Goal: Task Accomplishment & Management: Manage account settings

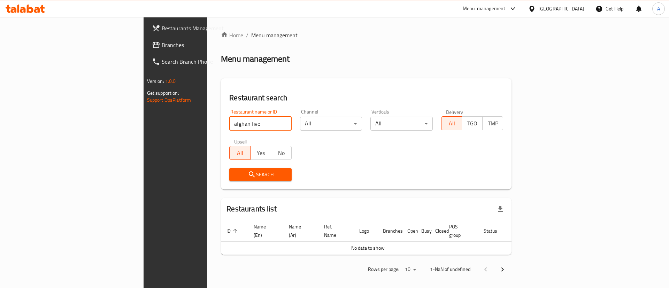
drag, startPoint x: 195, startPoint y: 125, endPoint x: 156, endPoint y: 130, distance: 38.7
click at [229, 130] on input "afghan five" at bounding box center [260, 124] width 62 height 14
click button "Search" at bounding box center [260, 174] width 62 height 13
click at [229, 127] on input "afghani bukhari" at bounding box center [260, 124] width 62 height 14
click button "Search" at bounding box center [260, 174] width 62 height 13
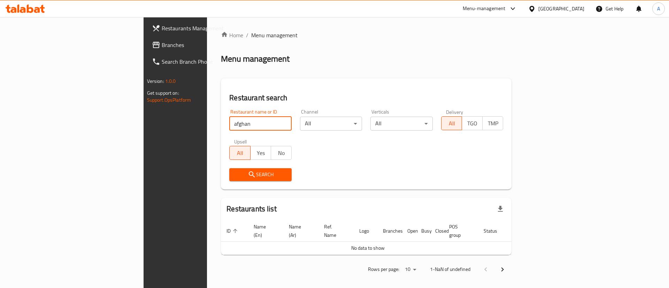
click button "Search" at bounding box center [260, 174] width 62 height 13
drag, startPoint x: 192, startPoint y: 107, endPoint x: 175, endPoint y: 117, distance: 20.5
click at [225, 107] on div "Restaurant name or ID afghani five Restaurant name or ID" at bounding box center [260, 120] width 71 height 30
click at [229, 117] on input "afghani five" at bounding box center [260, 124] width 62 height 14
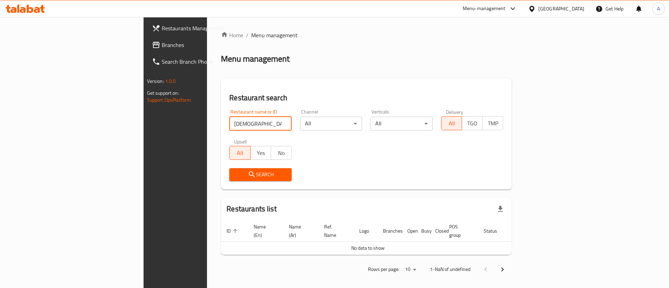
click at [229, 117] on input "afghani five" at bounding box center [260, 124] width 62 height 14
type input "five"
click button "Search" at bounding box center [260, 174] width 62 height 13
click at [359, 184] on div "Search" at bounding box center [366, 174] width 282 height 21
click at [246, 38] on li "/" at bounding box center [247, 35] width 2 height 8
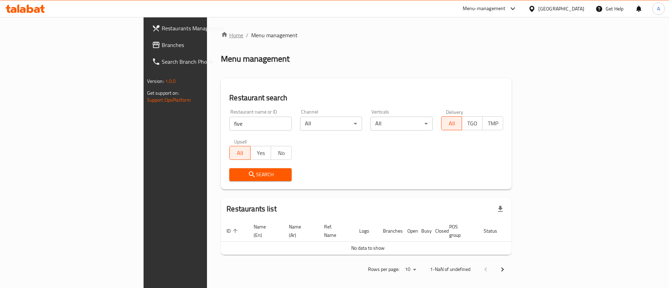
click at [221, 36] on link "Home" at bounding box center [232, 35] width 22 height 8
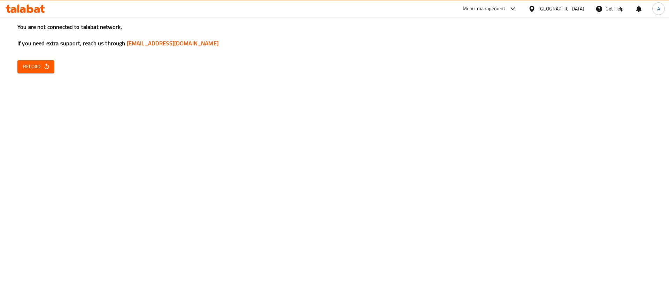
click at [30, 74] on div "You are not connected to talabat network, If you need extra support, reach us t…" at bounding box center [334, 144] width 669 height 288
click at [38, 65] on span "Reload" at bounding box center [36, 66] width 26 height 9
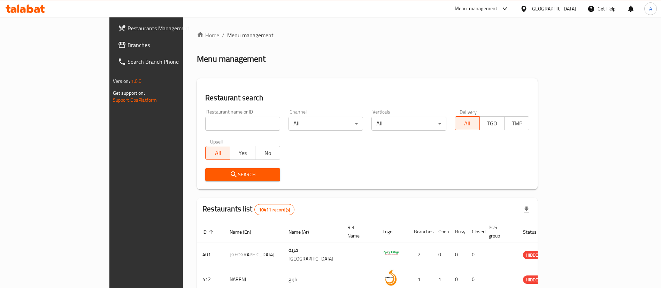
click at [205, 127] on input "search" at bounding box center [242, 124] width 75 height 14
type input "AFghani bukhari"
click at [211, 111] on div "Restaurant name or ID AFghani bukhari Restaurant name or ID" at bounding box center [242, 119] width 75 height 21
click at [209, 120] on input "AFghani bukhari" at bounding box center [242, 124] width 75 height 14
click at [211, 174] on span "Search" at bounding box center [243, 174] width 64 height 9
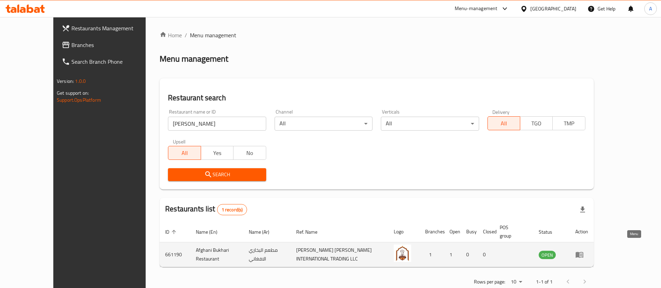
click at [588, 251] on link "enhanced table" at bounding box center [581, 255] width 13 height 8
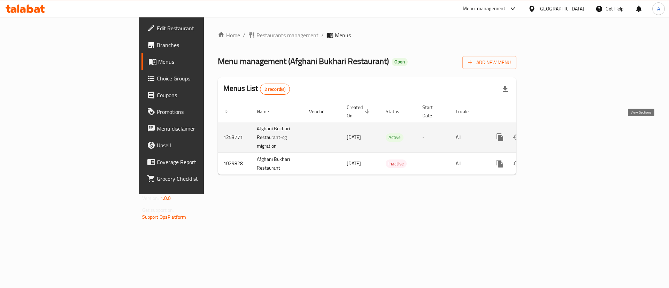
click at [564, 134] on td "enhanced table" at bounding box center [525, 137] width 78 height 31
click at [558, 133] on link "enhanced table" at bounding box center [550, 137] width 17 height 17
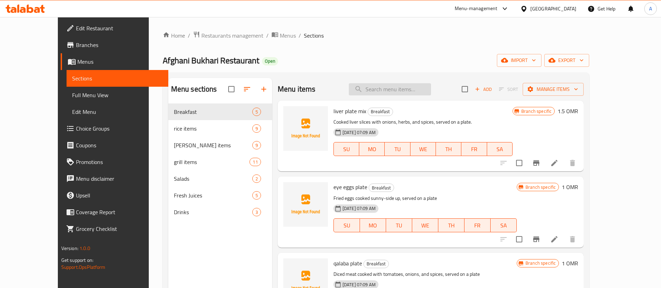
click at [373, 85] on input "search" at bounding box center [390, 89] width 82 height 12
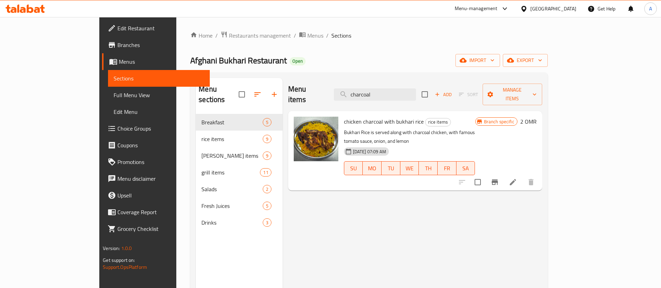
type input "charcoal"
click at [229, 39] on span "Restaurants management" at bounding box center [260, 35] width 62 height 8
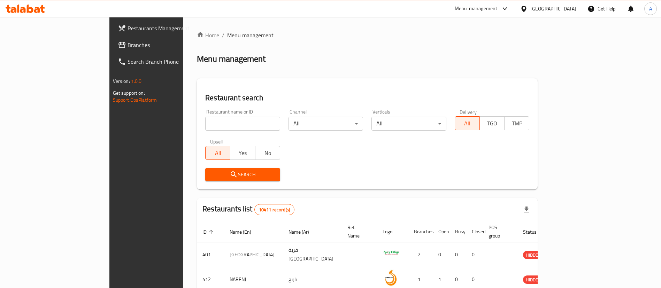
click at [215, 122] on input "search" at bounding box center [242, 124] width 75 height 14
type input "five"
click button "Search" at bounding box center [242, 174] width 75 height 13
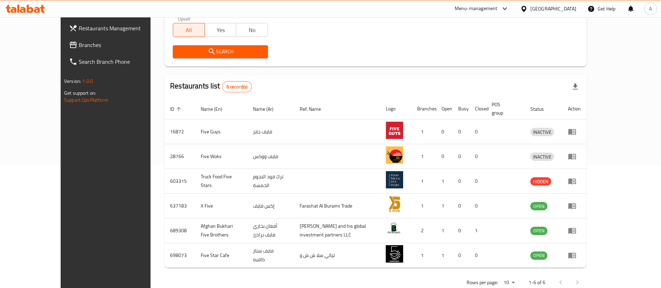
scroll to position [133, 0]
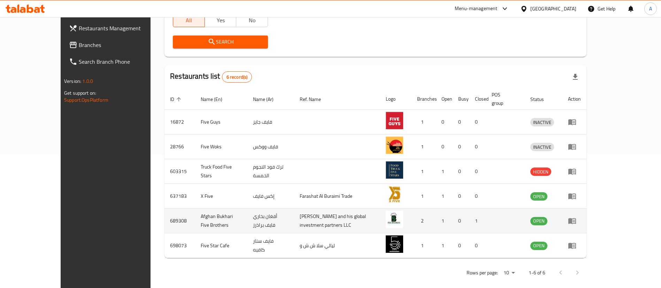
click at [576, 218] on icon "enhanced table" at bounding box center [572, 221] width 8 height 6
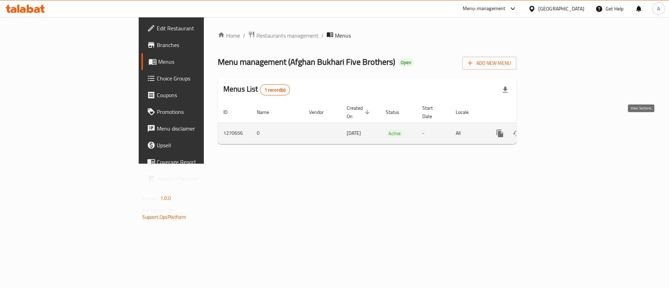
click at [554, 129] on icon "enhanced table" at bounding box center [550, 133] width 8 height 8
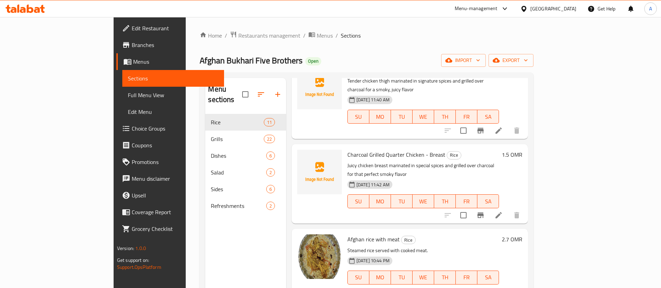
scroll to position [157, 0]
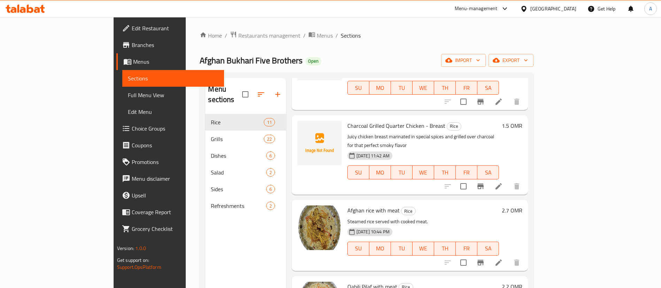
click at [294, 118] on div at bounding box center [319, 155] width 50 height 74
click at [303, 126] on icon "upload picture" at bounding box center [307, 130] width 8 height 8
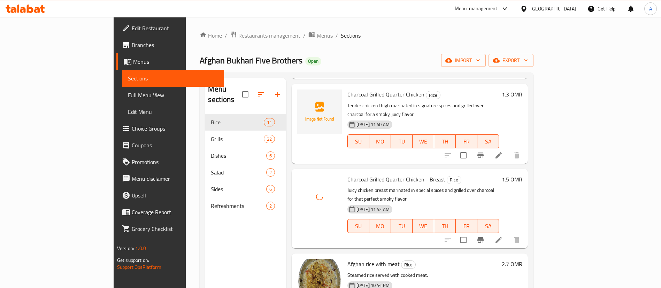
scroll to position [0, 0]
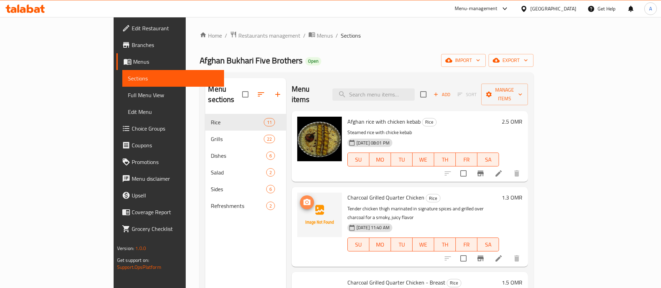
click at [303, 199] on icon "upload picture" at bounding box center [306, 202] width 7 height 6
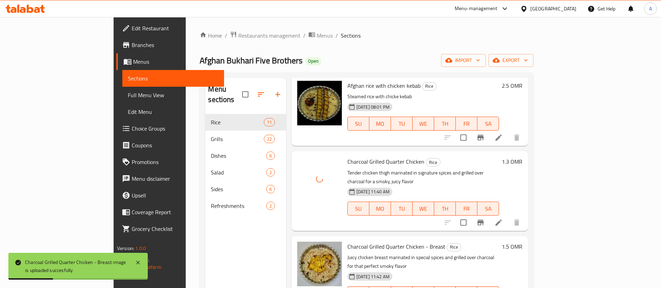
scroll to position [52, 0]
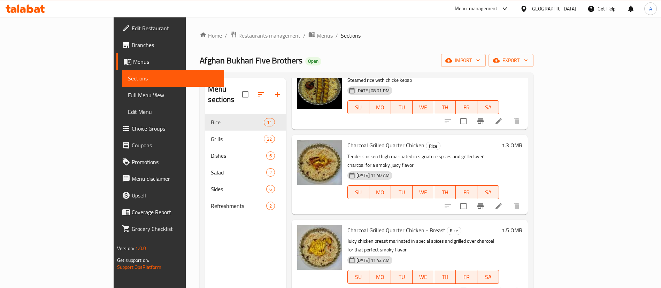
click at [238, 36] on span "Restaurants management" at bounding box center [269, 35] width 62 height 8
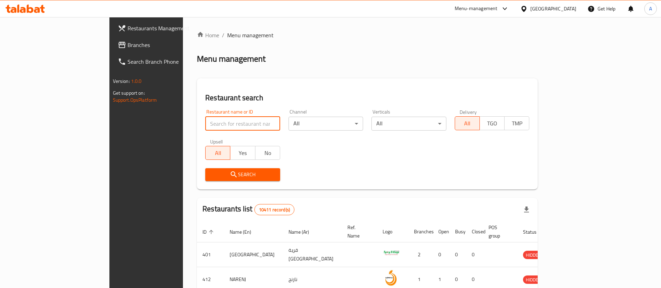
click at [205, 117] on input "search" at bounding box center [242, 124] width 75 height 14
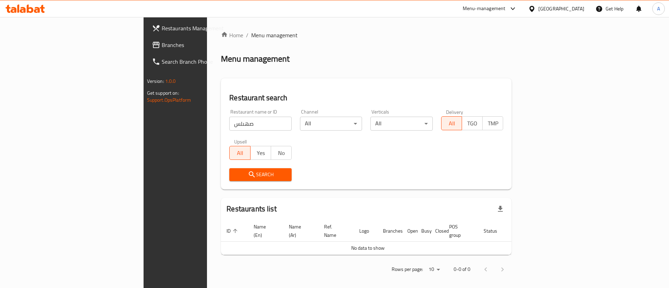
click at [225, 131] on div "Restaurant name or ID صهىلس Restaurant name or ID" at bounding box center [260, 120] width 71 height 30
click at [229, 129] on input "صهىلس" at bounding box center [260, 124] width 62 height 14
type input "wings"
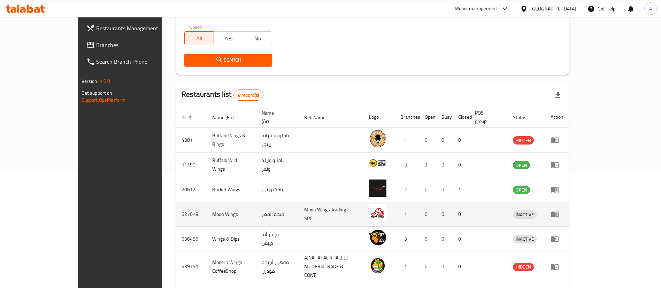
scroll to position [160, 0]
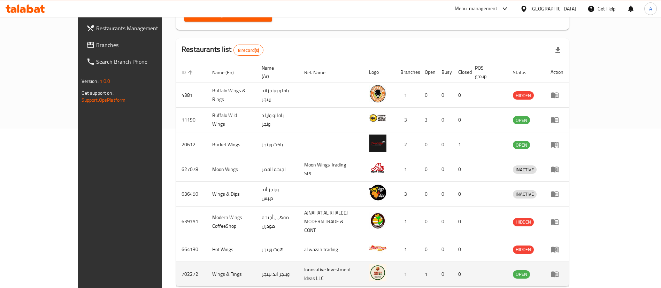
click at [559, 270] on icon "enhanced table" at bounding box center [554, 274] width 8 height 8
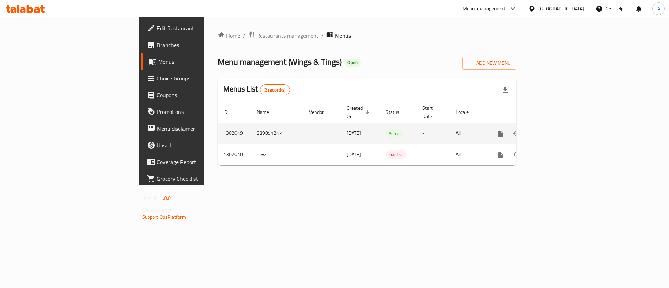
click at [558, 125] on link "enhanced table" at bounding box center [550, 133] width 17 height 17
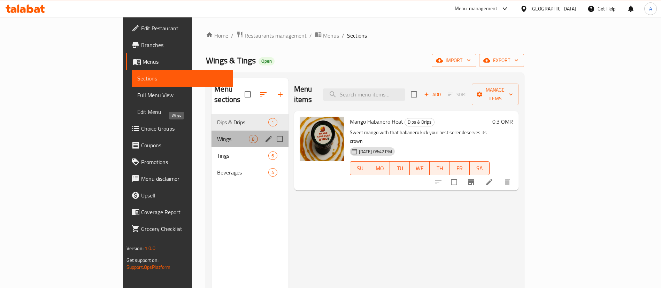
click at [217, 135] on span "Wings" at bounding box center [233, 139] width 32 height 8
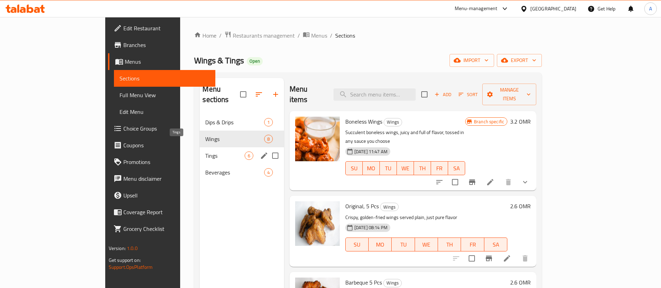
click at [205, 152] on span "Tings" at bounding box center [224, 156] width 39 height 8
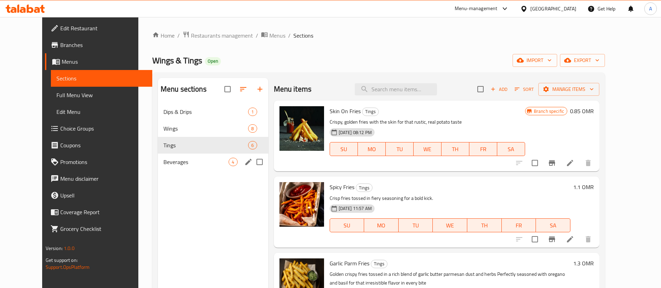
click at [174, 167] on div "Beverages 4" at bounding box center [213, 162] width 110 height 17
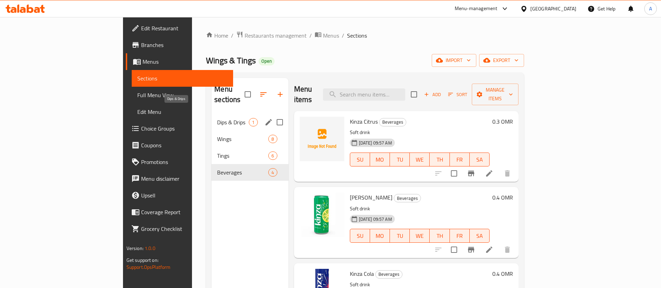
click at [217, 118] on span "Dips & Drips" at bounding box center [233, 122] width 32 height 8
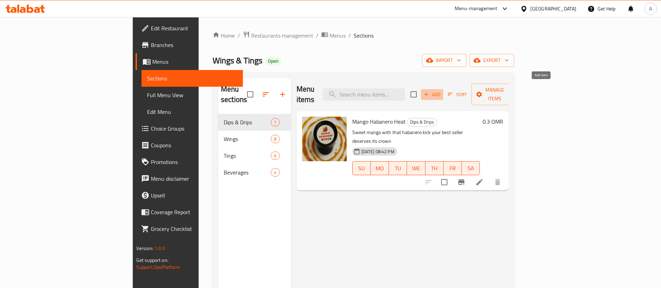
click at [441, 91] on span "Add" at bounding box center [432, 95] width 19 height 8
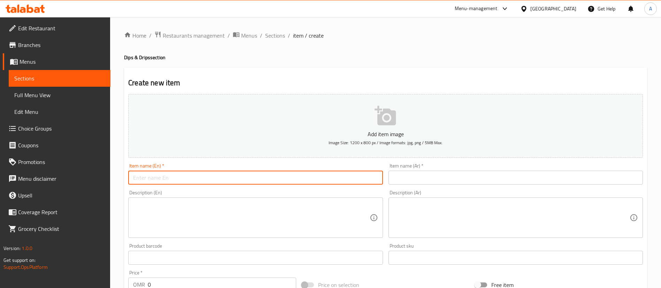
paste input "BBQ Boss"
type input "BBQ Boss"
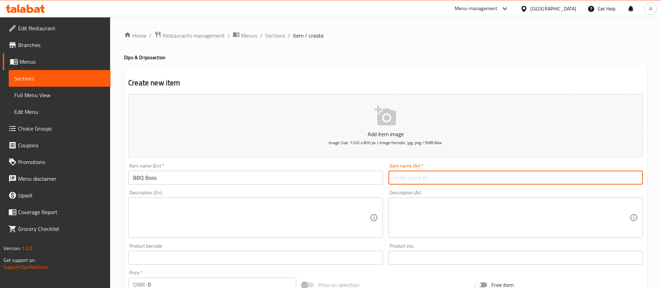
paste input "صلصة الباربكيو"
type input "صلصة الباربكيو"
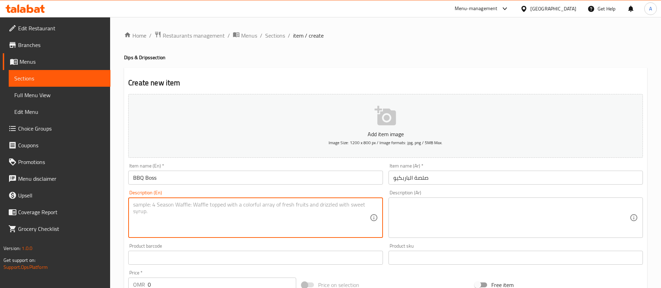
paste textarea "Smoky, tangy, and sweet – classic BBQ flavor in every dip."
type textarea "Smoky, tangy, and sweet – classic BBQ flavor in every dip."
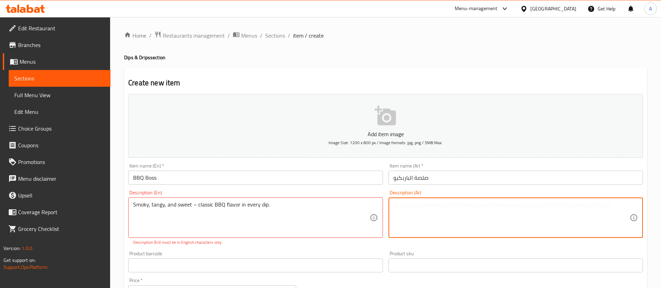
paste textarea "طعمه مدخن ولاذع مع لمسة حلاوة – نكهة الباربكيو الكلاسيكية في كل غمسة."
type textarea "طعمه مدخن ولاذع مع لمسة حلاوة – نكهة الباربكيو الكلاسيكية في كل غمسة."
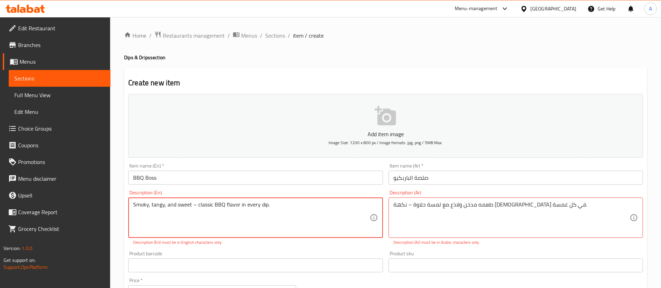
click at [194, 204] on textarea "Smoky, tangy, and sweet – classic BBQ flavor in every dip." at bounding box center [251, 217] width 236 height 33
drag, startPoint x: 196, startPoint y: 204, endPoint x: 218, endPoint y: 180, distance: 32.3
click at [196, 204] on textarea "Smoky, tangy, and sweet – classic BBQ flavor in every dip." at bounding box center [251, 217] width 236 height 33
type textarea "Smoky, tangy, and sweet classic BBQ flavor in every dip."
drag, startPoint x: 490, startPoint y: 202, endPoint x: 596, endPoint y: 179, distance: 108.8
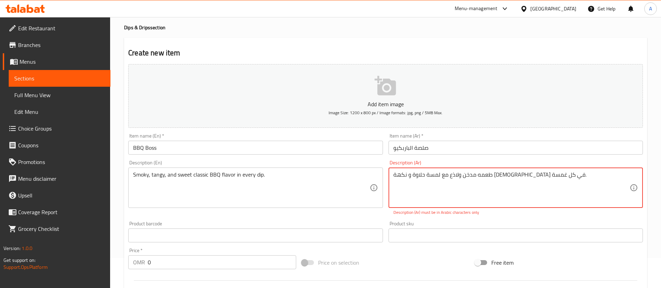
scroll to position [52, 0]
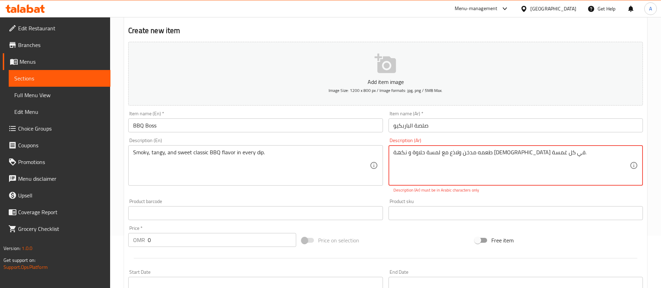
type textarea "طعمه مدخن ولاذع مع لمسة حلاوة و نكهة الباربكيو الكلاسيكية في كل غمسة."
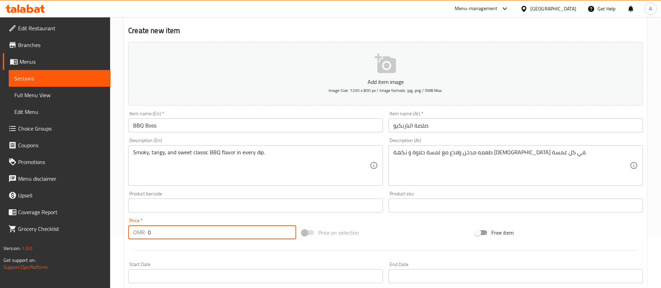
click at [233, 246] on div "Add item image Image Size: 1200 x 800 px / Image formats: jpg, png / 5MB Max. I…" at bounding box center [385, 189] width 520 height 300
click at [233, 246] on div at bounding box center [385, 250] width 520 height 17
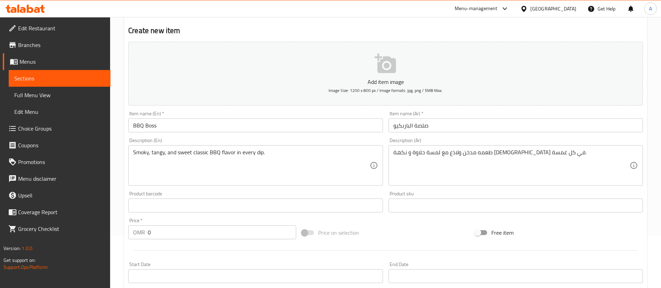
click at [197, 237] on input "0" at bounding box center [222, 232] width 148 height 14
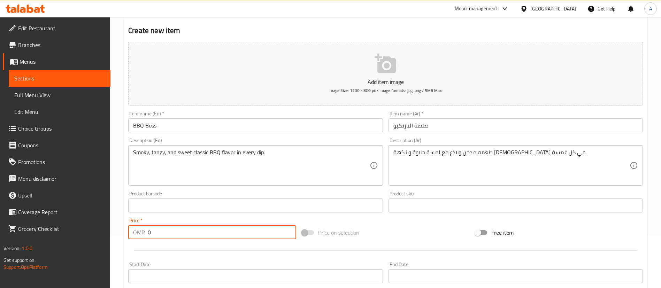
click at [197, 237] on input "0" at bounding box center [222, 232] width 148 height 14
type input "0"
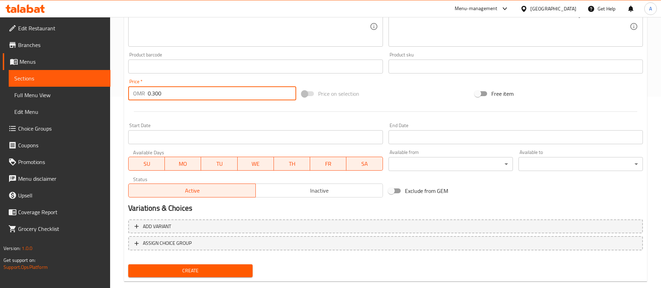
scroll to position [204, 0]
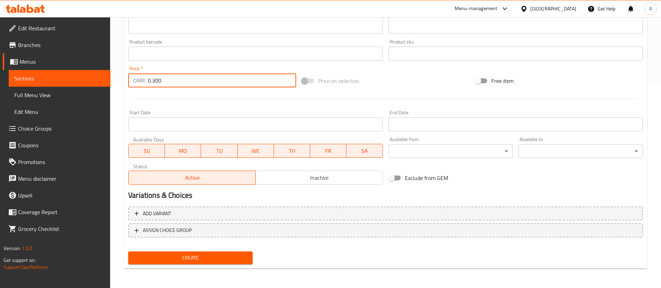
type input "0.300"
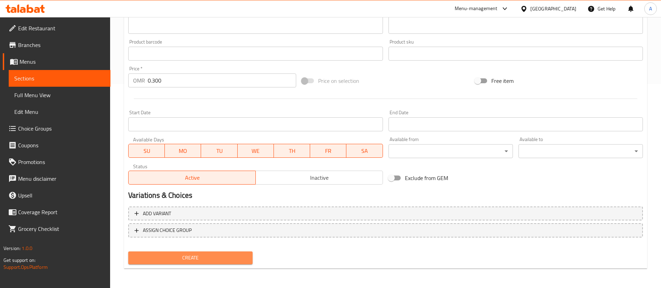
click at [196, 256] on span "Create" at bounding box center [190, 258] width 113 height 9
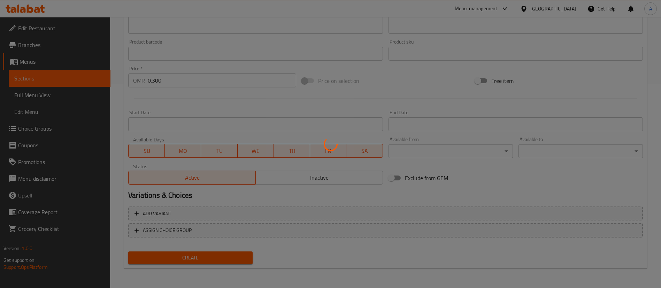
type input "0"
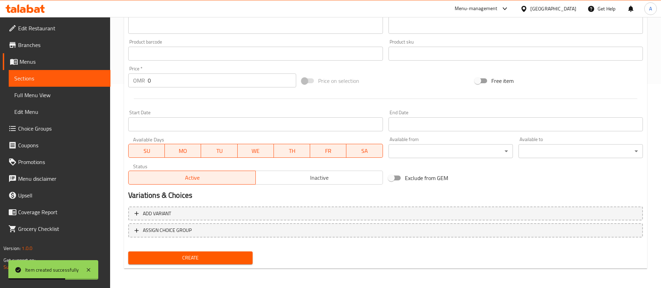
scroll to position [0, 0]
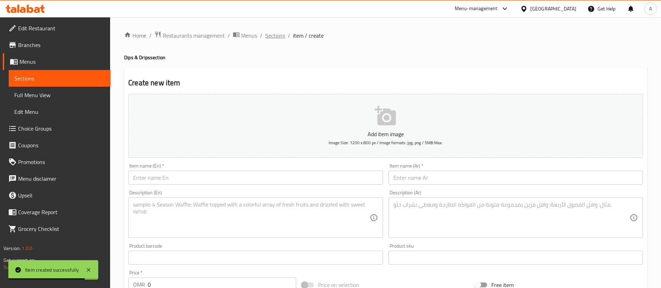
click at [271, 38] on span "Sections" at bounding box center [275, 35] width 20 height 8
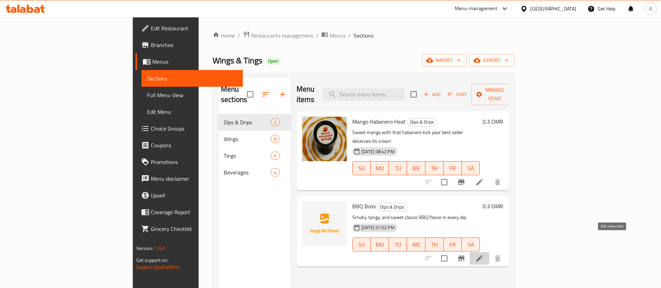
click at [484, 254] on icon at bounding box center [479, 258] width 8 height 8
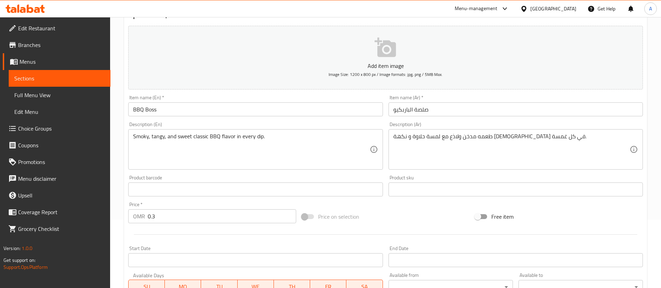
scroll to position [105, 0]
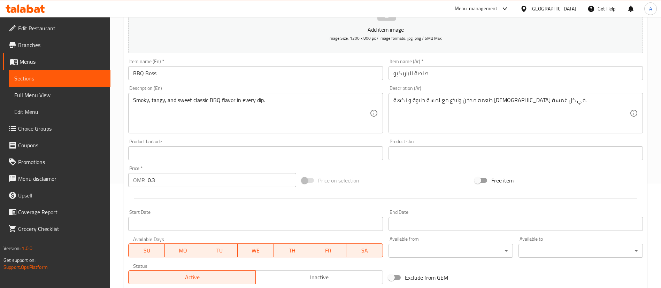
click at [180, 182] on input "0.3" at bounding box center [222, 180] width 148 height 14
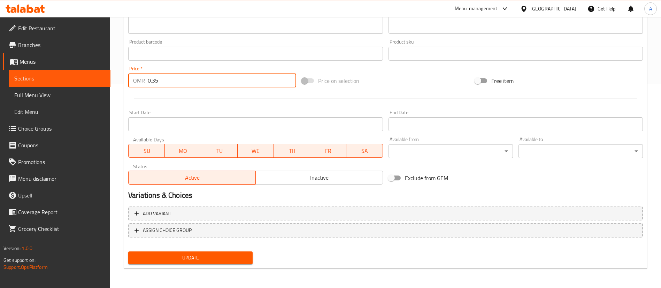
type input "0.35"
click at [207, 260] on span "Update" at bounding box center [190, 258] width 113 height 9
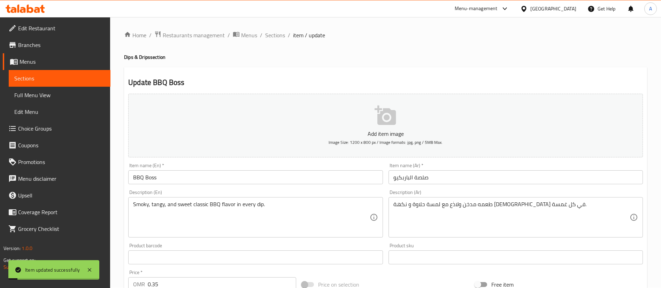
scroll to position [0, 0]
click at [281, 37] on span "Sections" at bounding box center [275, 35] width 20 height 8
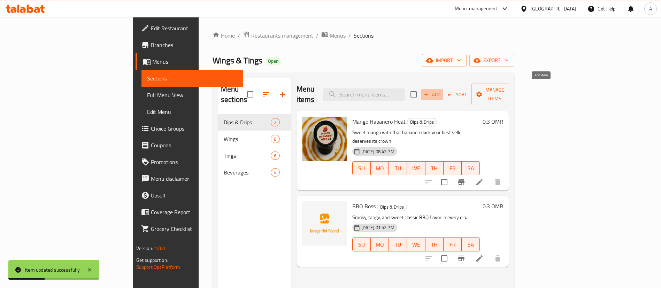
click at [441, 91] on span "Add" at bounding box center [432, 95] width 19 height 8
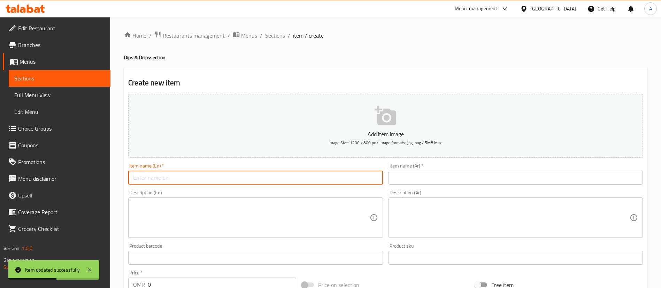
click at [195, 180] on input "text" at bounding box center [255, 178] width 254 height 14
type input "A"
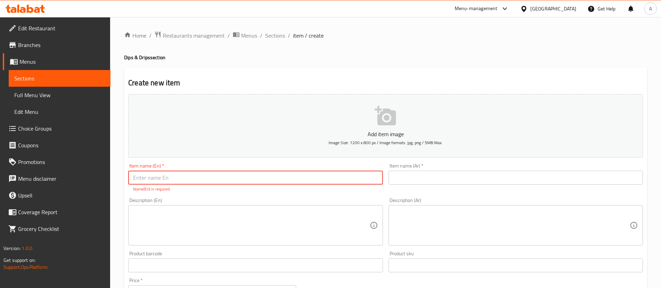
paste input "Sweet Thai Ting"
type input "Sweet Thai Ting"
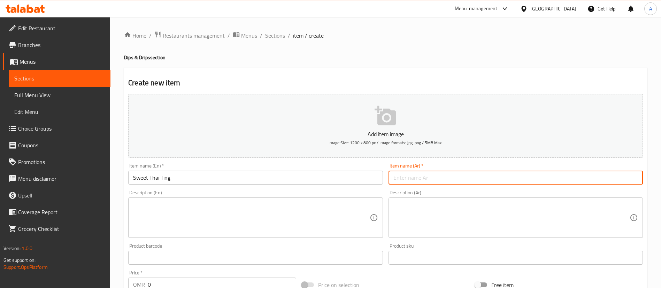
drag, startPoint x: 424, startPoint y: 185, endPoint x: 399, endPoint y: 178, distance: 25.9
paste input "صلصة التايلندية الحلوة"
type input "صلصة التايلندية الحلوة"
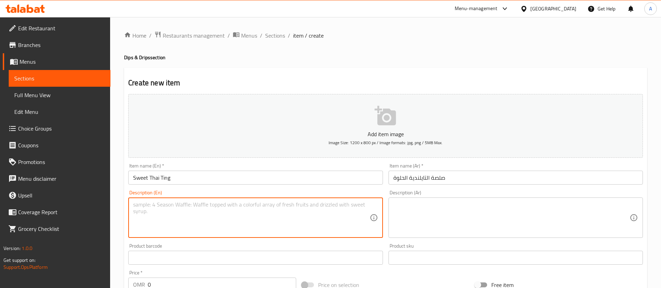
paste textarea "A balance of sweetness and mild spice for that Thai kick."
type textarea "A balance of sweetness and mild spice for that Thai kick."
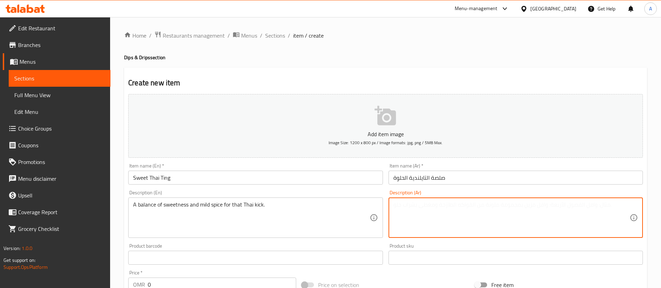
paste textarea "مزيج بين الحلاوة والتوابل الخفيفة لمذاق تايلندي مميز."
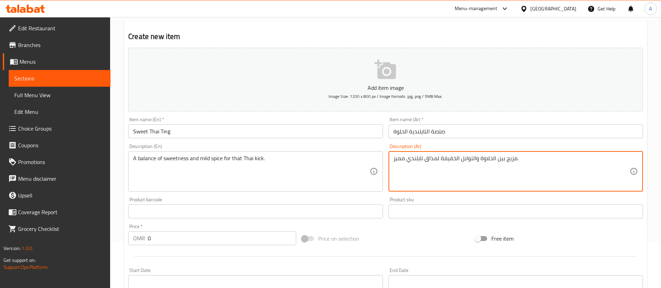
scroll to position [157, 0]
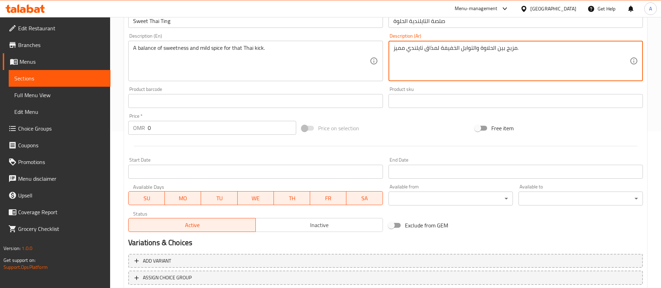
type textarea "مزيج بين الحلاوة والتوابل الخفيفة لمذاق تايلندي مميز."
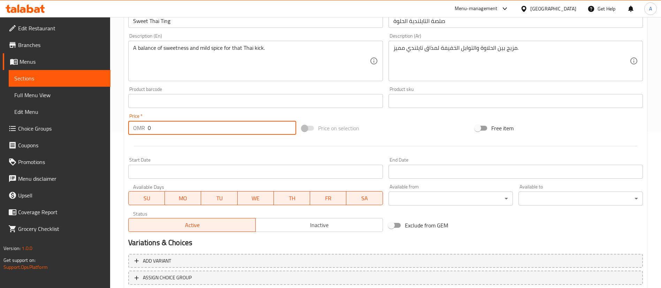
drag, startPoint x: 195, startPoint y: 134, endPoint x: 188, endPoint y: 132, distance: 7.4
click at [193, 133] on input "0" at bounding box center [222, 128] width 148 height 14
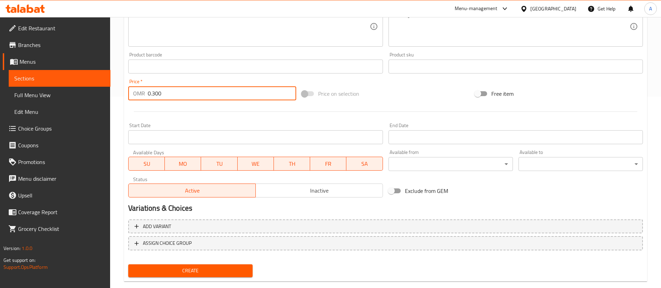
scroll to position [204, 0]
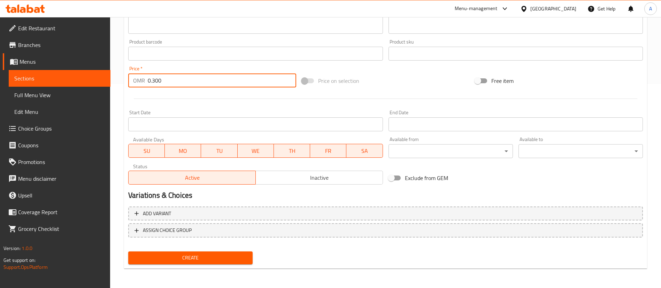
type input "0.300"
click at [228, 252] on button "Create" at bounding box center [190, 258] width 124 height 13
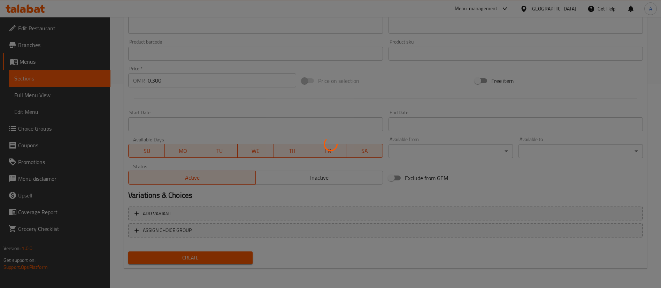
type input "0"
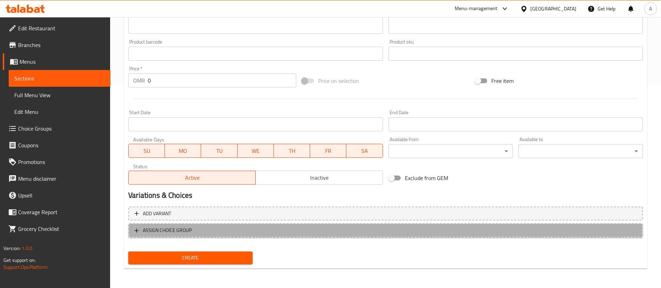
drag, startPoint x: 226, startPoint y: 254, endPoint x: 486, endPoint y: 233, distance: 260.7
click at [486, 233] on span "ASSIGN CHOICE GROUP" at bounding box center [385, 230] width 502 height 9
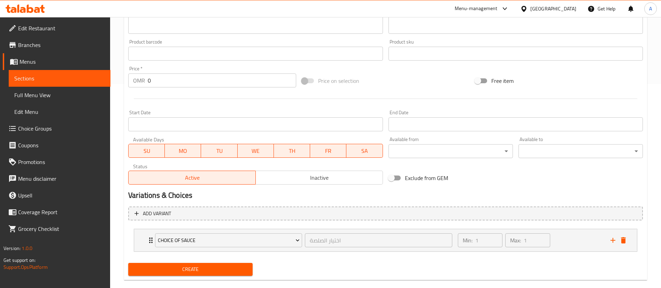
scroll to position [0, 0]
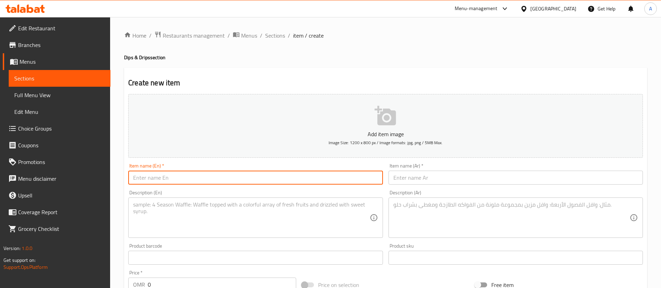
paste input "Honey Mustard Ting"
type input "Honey Mustard Ting"
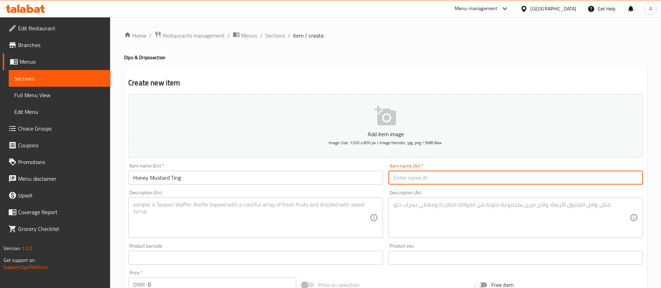
paste input "صلصة العسل والخردل"
type input "صلصة العسل والخردل"
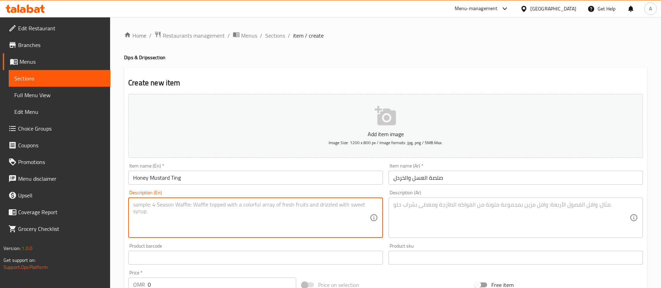
paste textarea "Smooth honey blended with tangy mustard for a perfect dip."
type textarea "Smooth honey blended with tangy mustard for a perfect dip."
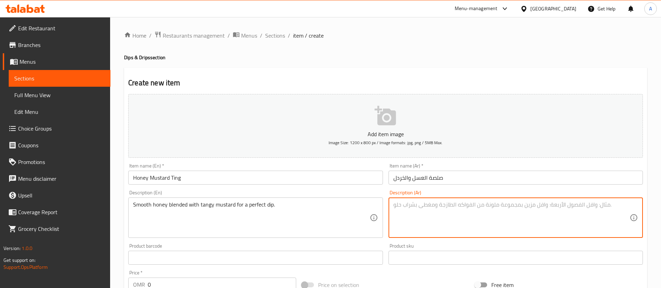
paste textarea "مزيج ناعم من العسل والخردل لمذاق متوازن ولذيذ."
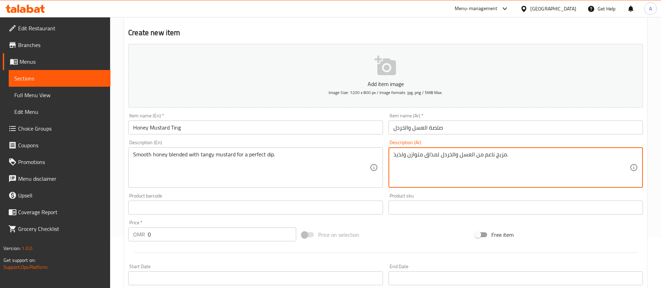
scroll to position [105, 0]
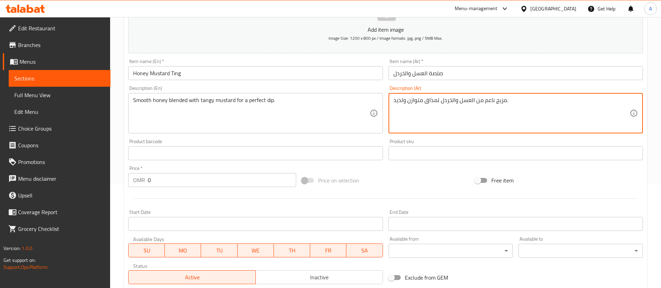
type textarea "مزيج ناعم من العسل والخردل لمذاق متوازن ولذيذ."
click at [176, 186] on input "0" at bounding box center [222, 180] width 148 height 14
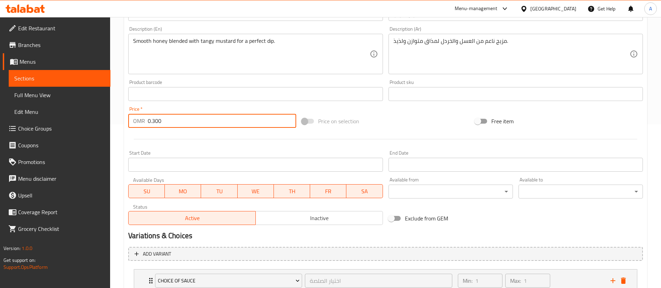
scroll to position [209, 0]
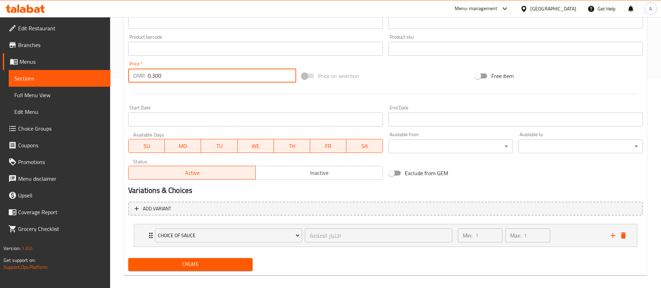
type input "0.300"
click at [228, 272] on div "Create" at bounding box center [190, 264] width 130 height 18
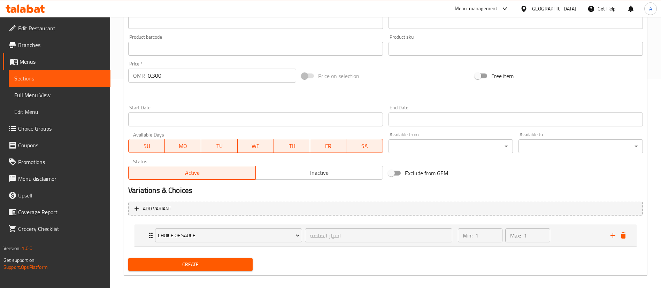
click at [224, 262] on span "Create" at bounding box center [190, 264] width 113 height 9
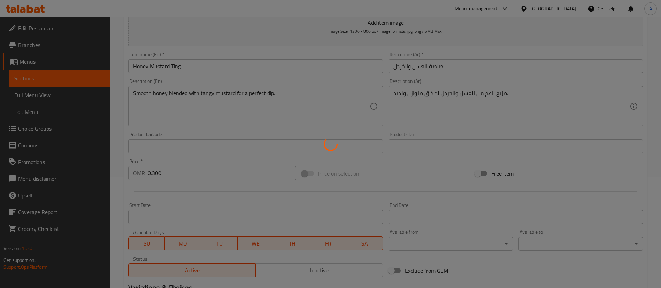
scroll to position [105, 0]
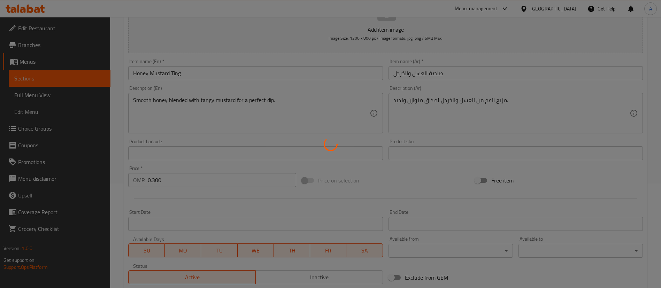
type input "0"
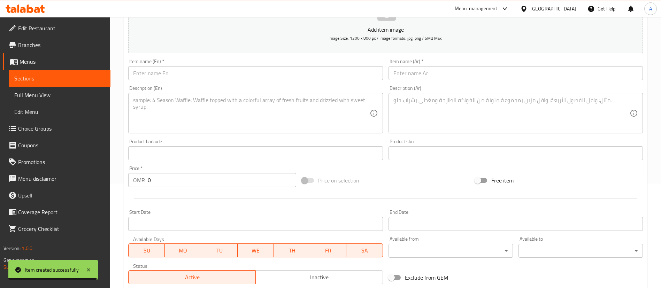
drag, startPoint x: 185, startPoint y: 85, endPoint x: 182, endPoint y: 77, distance: 8.9
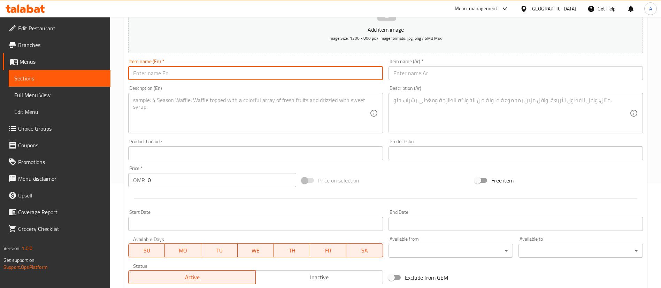
paste input "Mango Habanero Heat"
type input "Mango Habanero Heat"
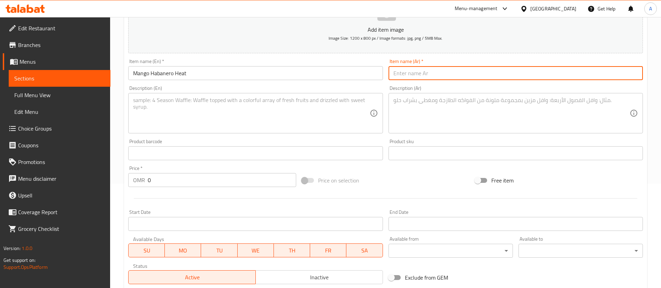
paste input "صلصة المانجو هابانيرو"
type input "صلصة المانجو هابانيرو"
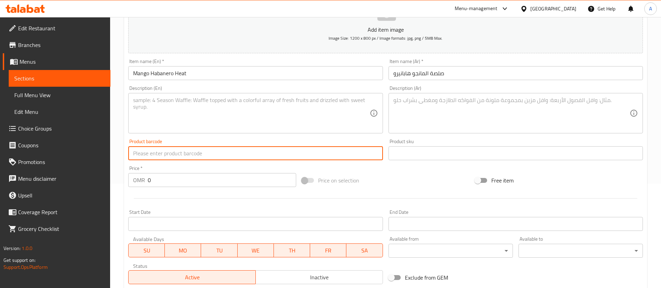
drag, startPoint x: 234, startPoint y: 147, endPoint x: 192, endPoint y: 120, distance: 49.9
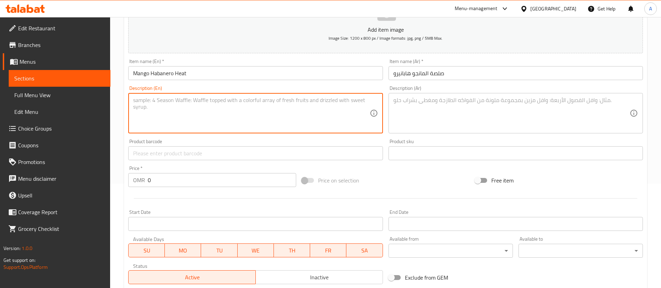
paste textarea "Sweet mango meets fiery habanero for a bold tropical taste."
type textarea "Sweet mango meets fiery habanero for a bold tropical taste."
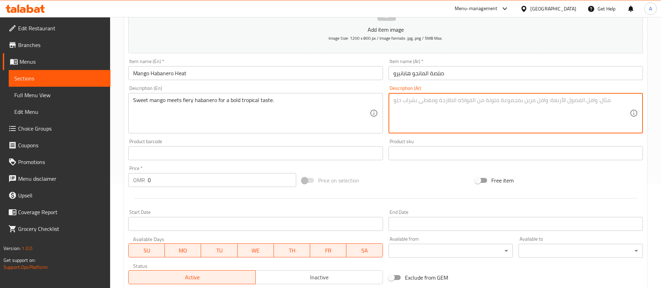
paste textarea "مانجو حلو مع حرارة الهبانيرو لمذاق جريء واستوائي."
type textarea "مانجو حلو مع حرارة الهبانيرو لمذاق جريء واستوائي."
click at [200, 180] on input "0" at bounding box center [222, 180] width 148 height 14
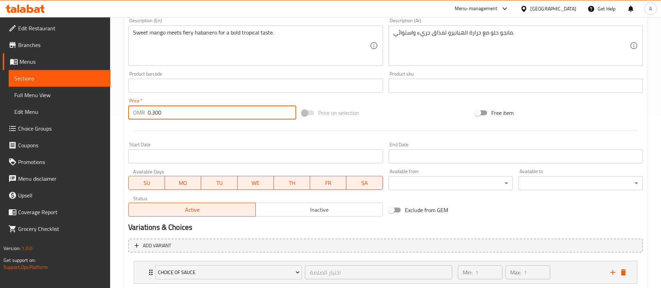
scroll to position [209, 0]
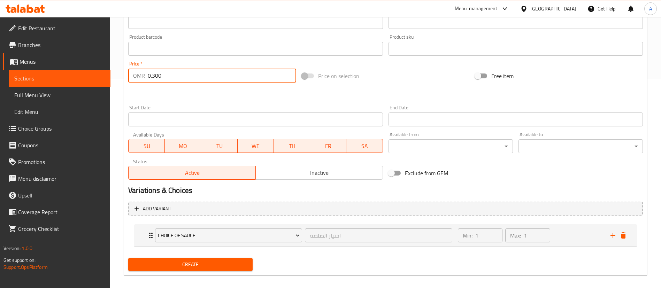
type input "0.300"
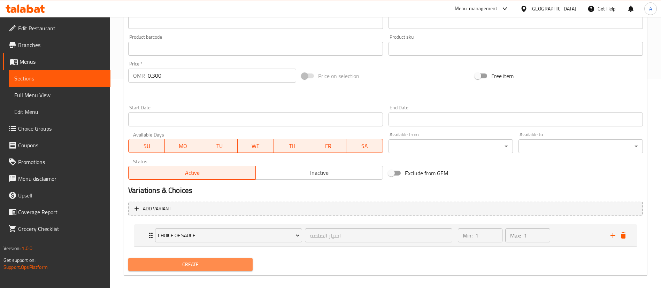
click at [226, 258] on button "Create" at bounding box center [190, 264] width 124 height 13
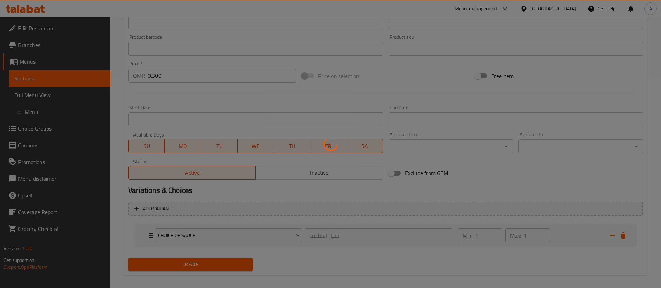
scroll to position [0, 0]
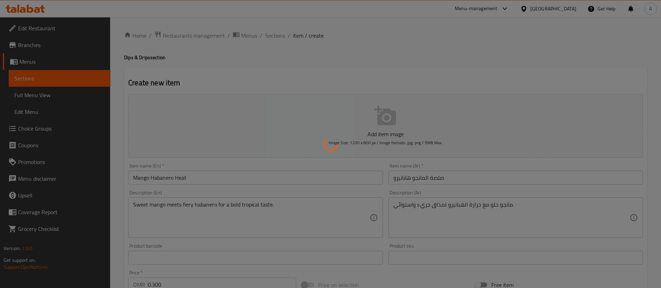
type input "0"
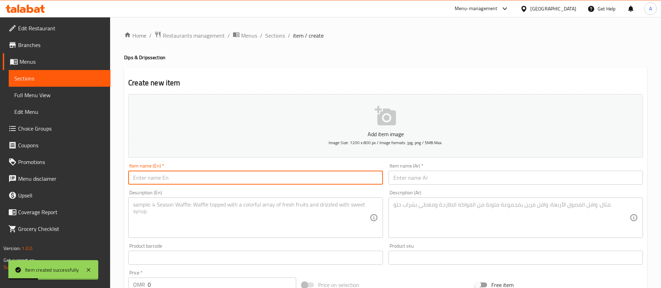
paste input "Spicy Buffalo OG"
type input "Spicy Buffalo OG"
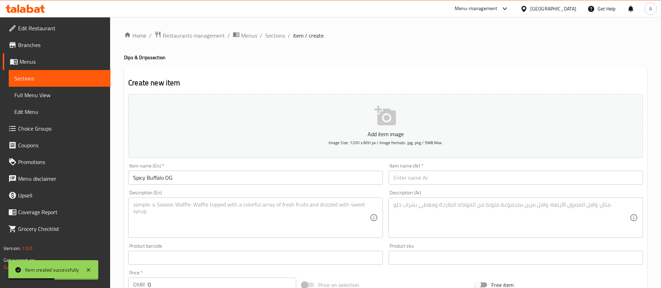
drag, startPoint x: 443, startPoint y: 191, endPoint x: 427, endPoint y: 182, distance: 18.7
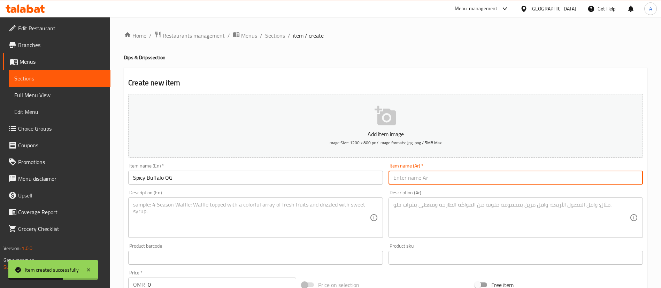
paste input "صلصة البافلو الحارة"
type input "صلصة البافلو الحارة"
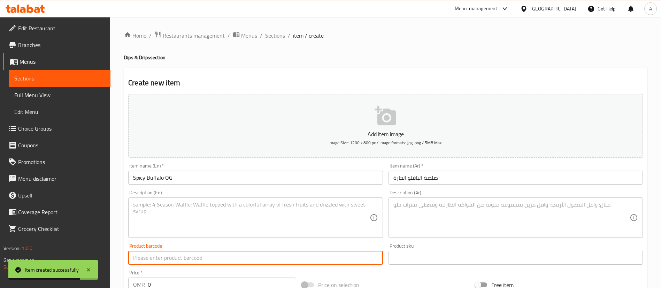
drag, startPoint x: 273, startPoint y: 252, endPoint x: 239, endPoint y: 218, distance: 48.5
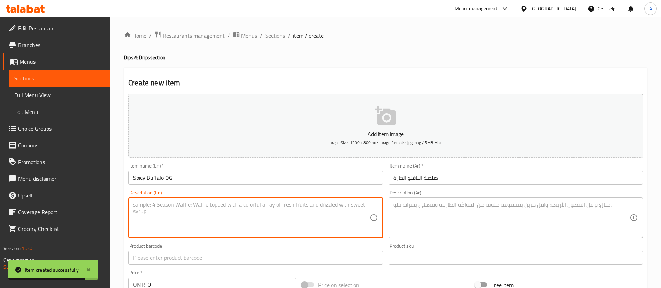
paste textarea "Spicy, buttery, and tangy — the real Buffalo experience."
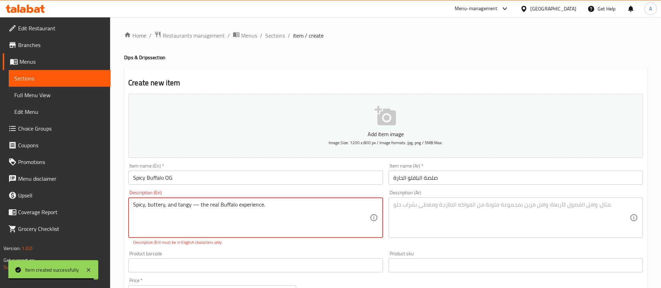
type textarea "Spicy, buttery, and tangy — the real Buffalo experience."
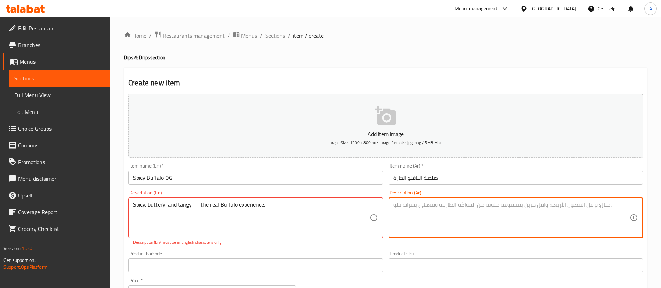
paste textarea "حار وزبدي ولاذع – تجربة البافلو الأصلية."
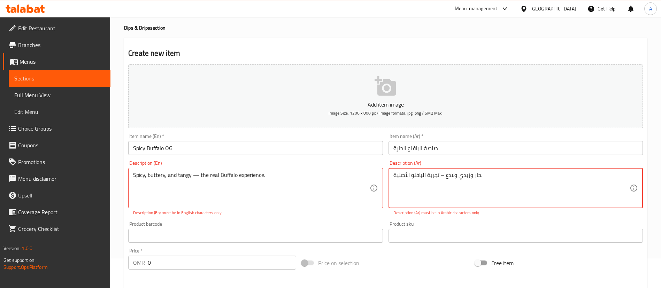
scroll to position [52, 0]
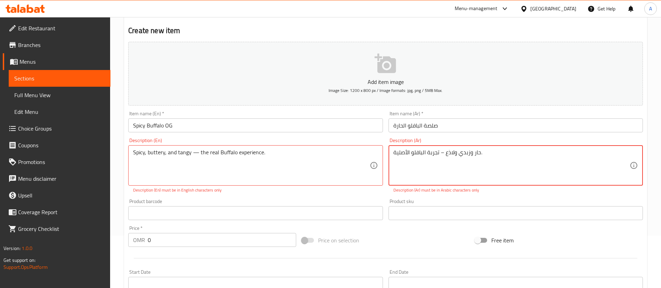
type textarea "حار وزبدي ولاذع – تجربة البافلو الأصلية."
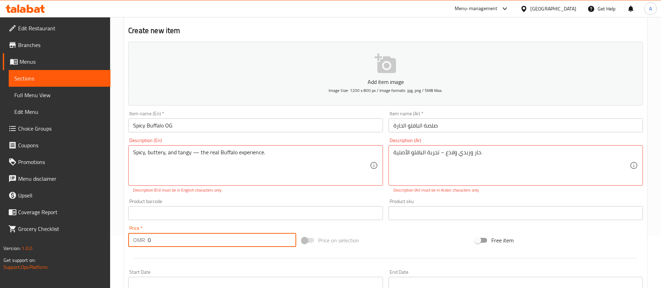
click at [183, 238] on input "0" at bounding box center [222, 240] width 148 height 14
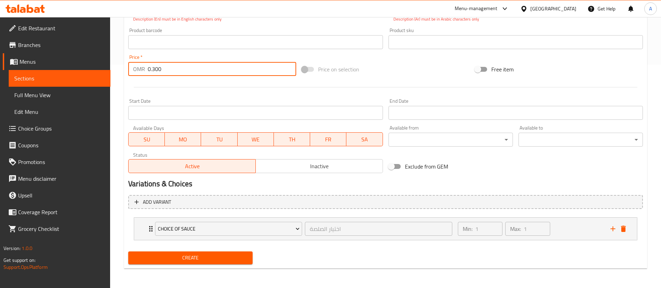
type input "0.300"
click at [196, 259] on span "Create" at bounding box center [190, 258] width 113 height 9
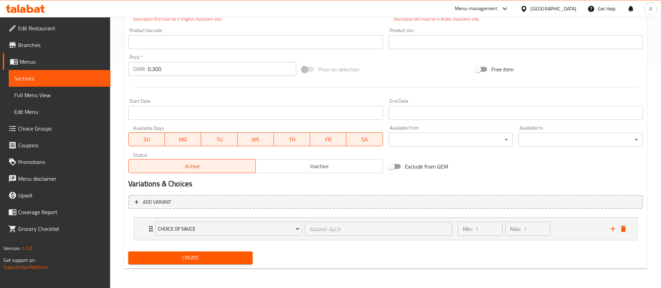
scroll to position [61, 0]
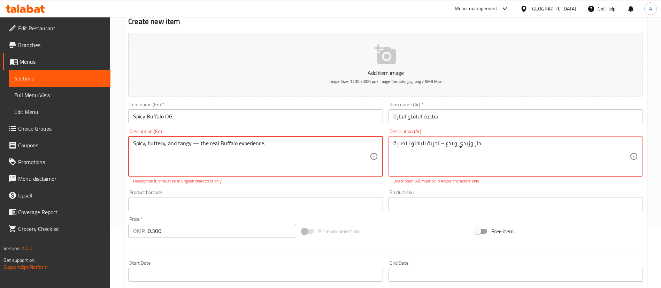
click at [193, 147] on textarea "Spicy, buttery, and tangy — the real Buffalo experience." at bounding box center [251, 156] width 236 height 33
click at [198, 144] on textarea "Spicy, buttery, and tangy — the real Buffalo experience." at bounding box center [251, 156] width 236 height 33
type textarea "Spicy, buttery, and tangy the real Buffalo experience."
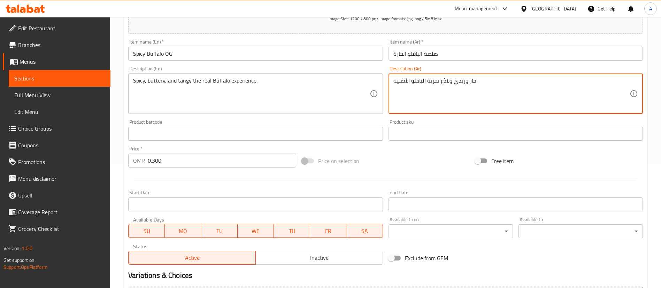
scroll to position [216, 0]
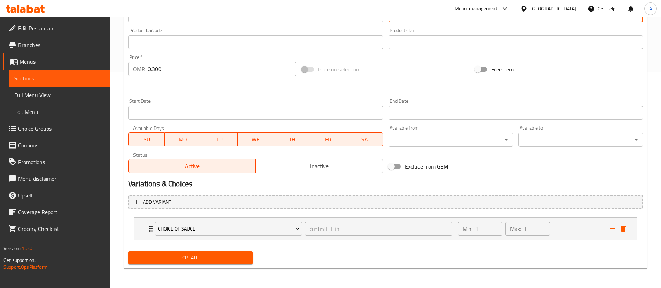
type textarea "حار وزبدي ولاذع تجربة البافلو الأصلية."
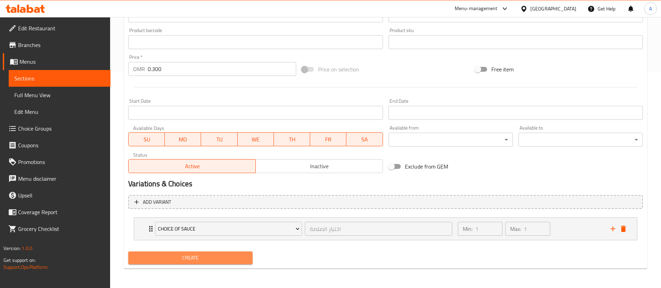
click at [214, 261] on span "Create" at bounding box center [190, 258] width 113 height 9
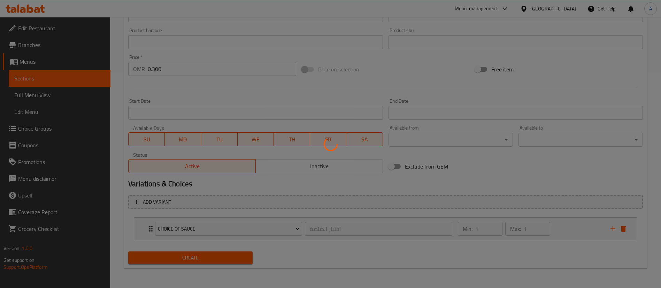
type input "0"
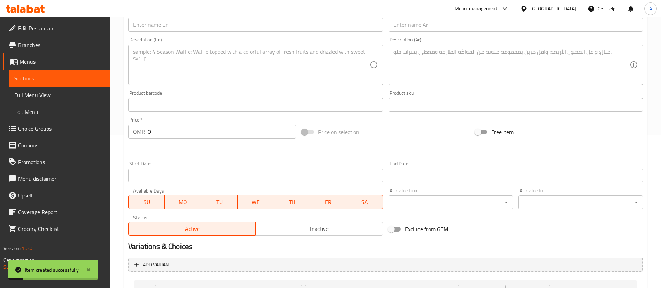
scroll to position [111, 0]
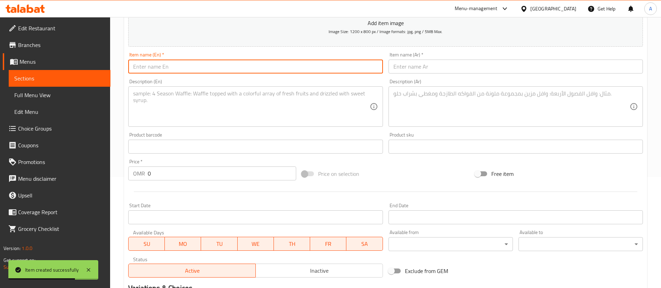
paste input "Ranch Chill"
type input "Ranch Chill"
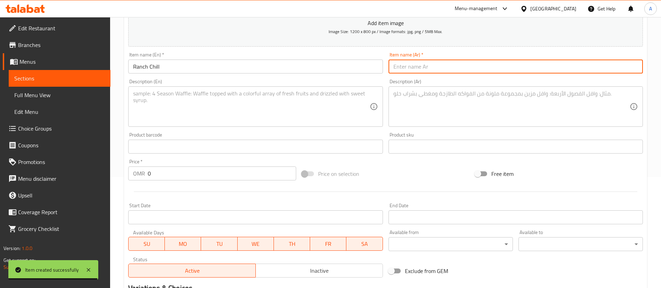
paste input "صلصة الرانش"
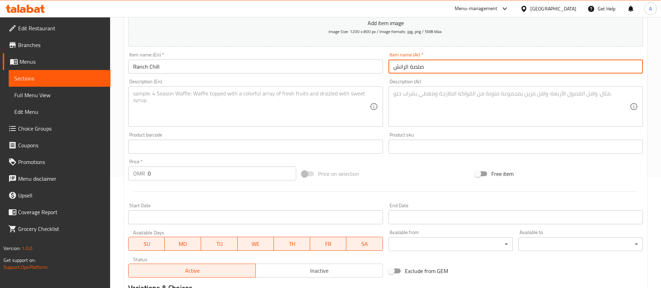
type input "صلصة الرانش"
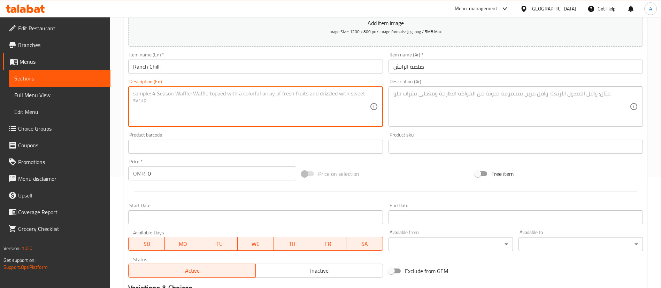
paste textarea "Creamy, herby, and cool — the dip that goes with everything."
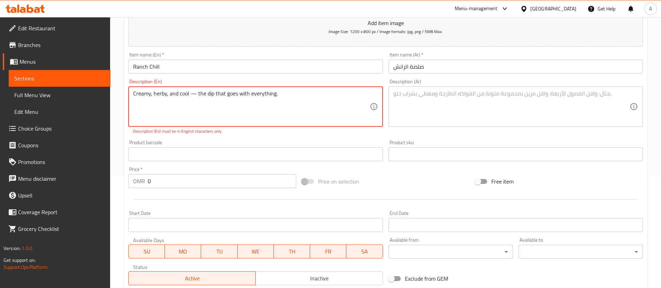
drag, startPoint x: 198, startPoint y: 88, endPoint x: 202, endPoint y: 80, distance: 9.0
click at [198, 88] on div "Creamy, herby, and cool — the dip that goes with everything. Description (En)" at bounding box center [255, 106] width 254 height 40
drag, startPoint x: 195, startPoint y: 91, endPoint x: 234, endPoint y: 45, distance: 60.4
click at [195, 92] on textarea "Creamy, herby, and cool — the dip that goes with everything." at bounding box center [251, 106] width 236 height 33
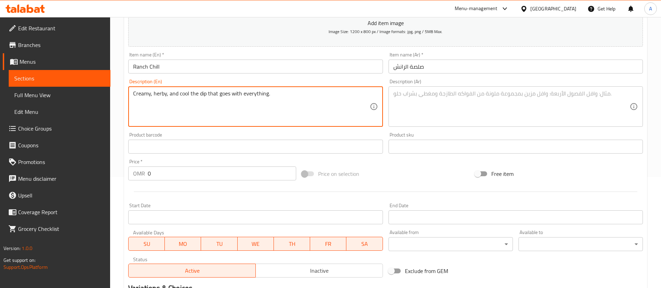
type textarea "Creamy, herby, and cool the dip that goes with everything."
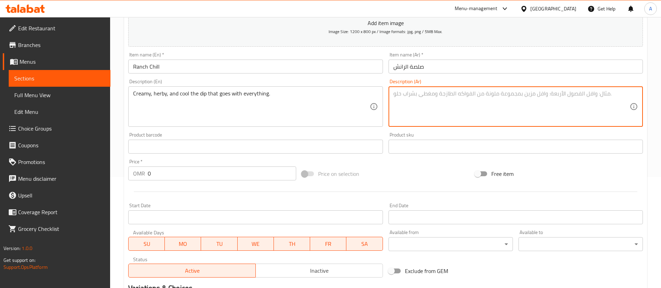
paste textarea "كريمية ومنعشة بالأعشاب – الصلصة التي تناسب كل شيء."
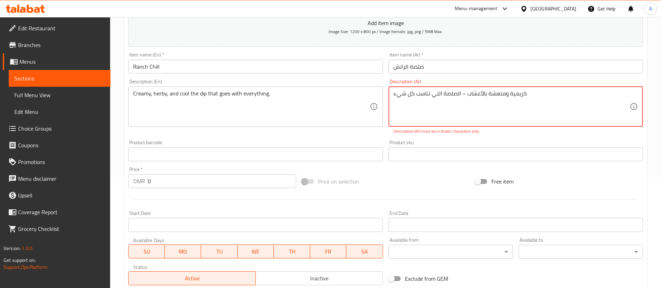
click at [461, 92] on textarea "كريمية ومنعشة بالأعشاب – الصلصة التي تناسب كل شيء" at bounding box center [511, 106] width 236 height 33
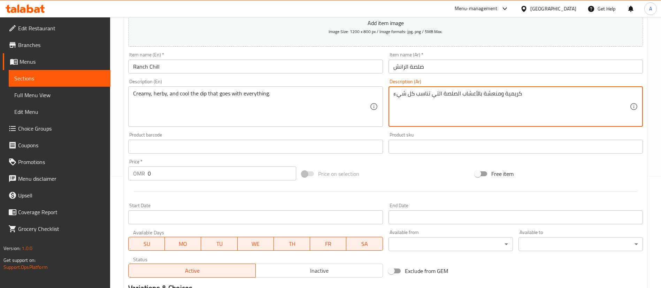
type textarea "كريمية ومنعشة بالأعشاب الصلصة التي تناسب كل شيء"
click at [266, 178] on input "0" at bounding box center [222, 174] width 148 height 14
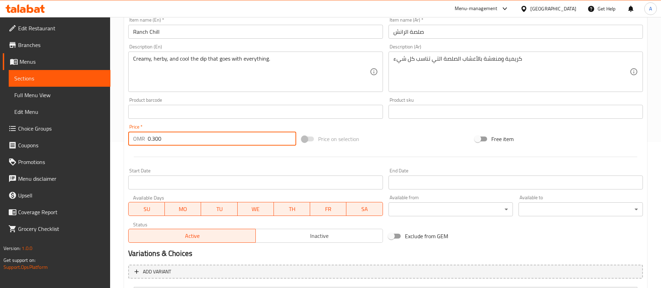
scroll to position [216, 0]
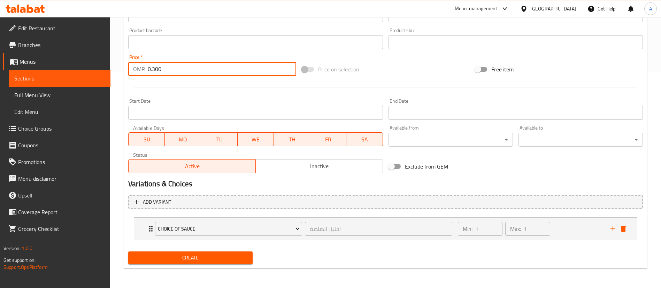
type input "0.300"
click at [246, 264] on button "Create" at bounding box center [190, 258] width 124 height 13
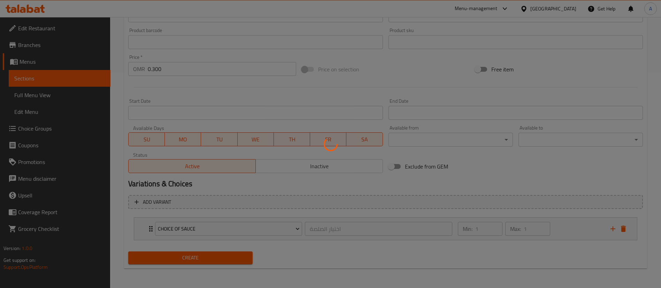
type input "0"
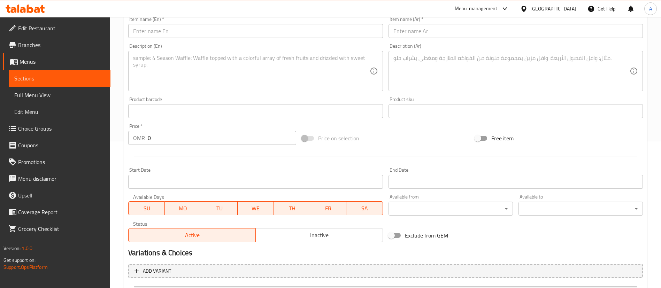
scroll to position [0, 0]
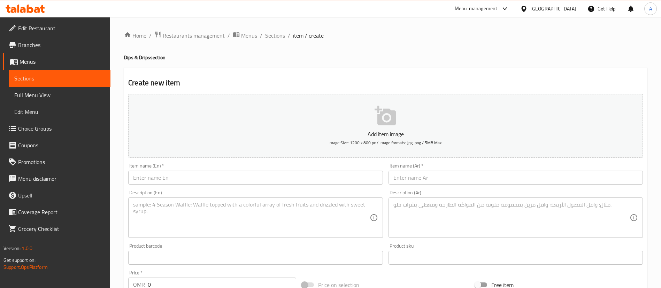
click at [273, 38] on span "Sections" at bounding box center [275, 35] width 20 height 8
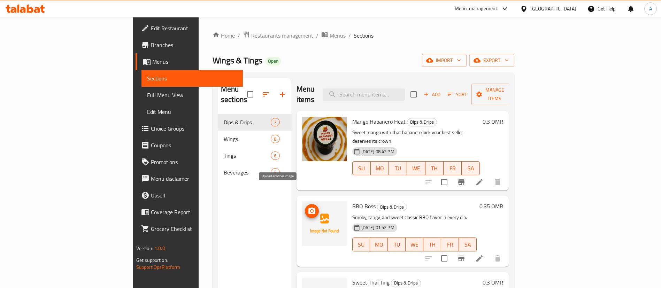
click at [308, 207] on icon "upload picture" at bounding box center [312, 211] width 8 height 8
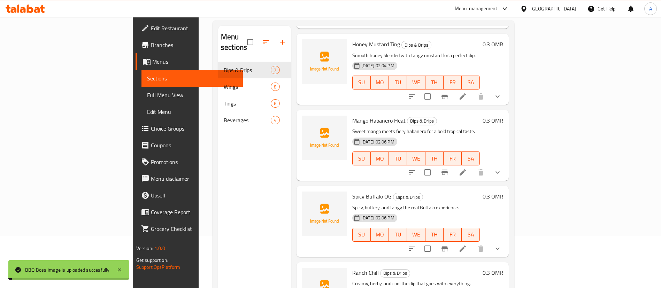
scroll to position [98, 0]
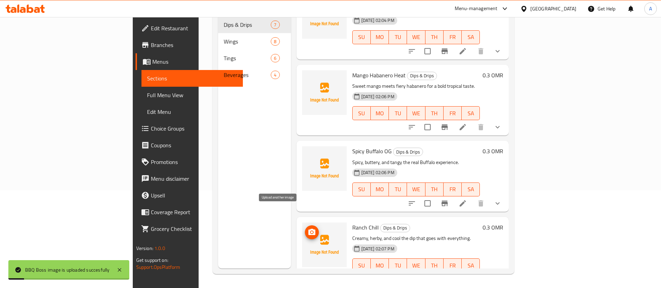
click at [310, 231] on circle "upload picture" at bounding box center [311, 232] width 2 height 2
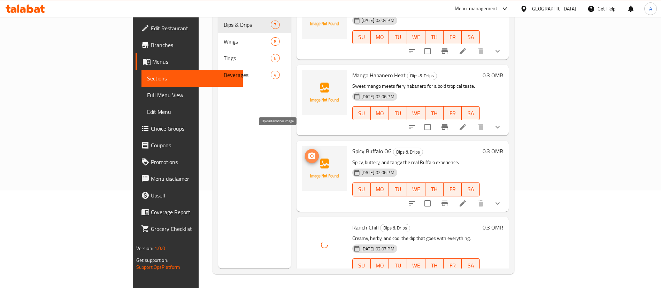
click at [308, 153] on icon "upload picture" at bounding box center [311, 156] width 7 height 6
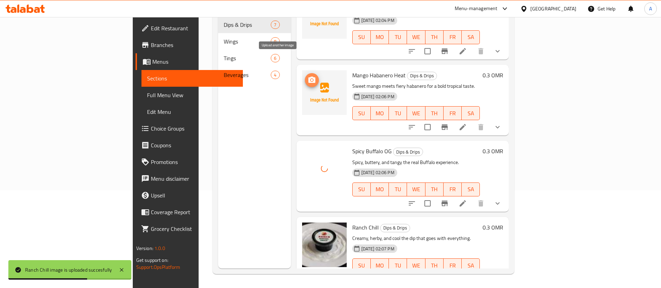
click at [308, 77] on icon "upload picture" at bounding box center [311, 80] width 7 height 6
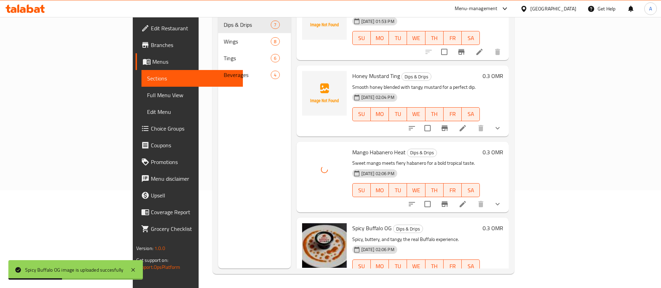
scroll to position [105, 0]
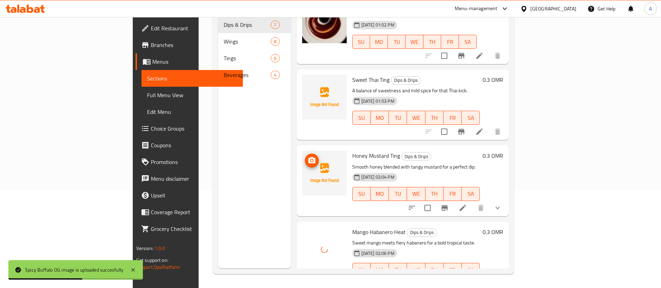
click at [302, 151] on img at bounding box center [324, 173] width 45 height 45
click at [308, 157] on icon "upload picture" at bounding box center [311, 160] width 7 height 6
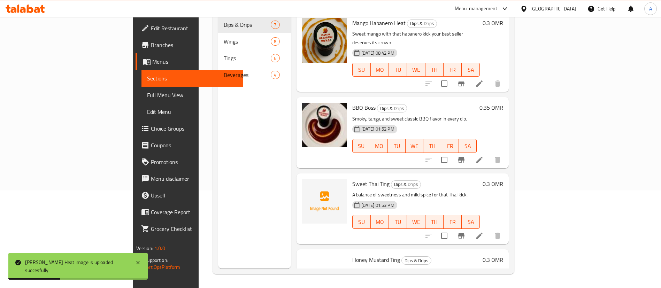
scroll to position [1, 0]
click at [308, 186] on icon "upload picture" at bounding box center [311, 189] width 7 height 6
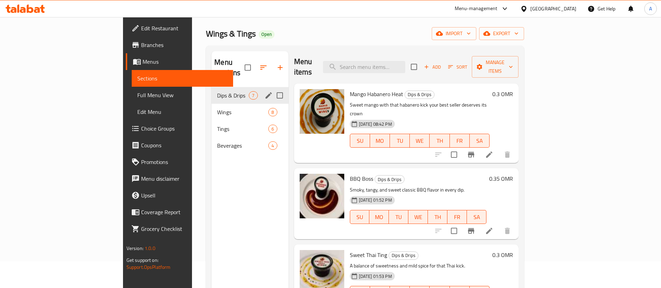
scroll to position [0, 0]
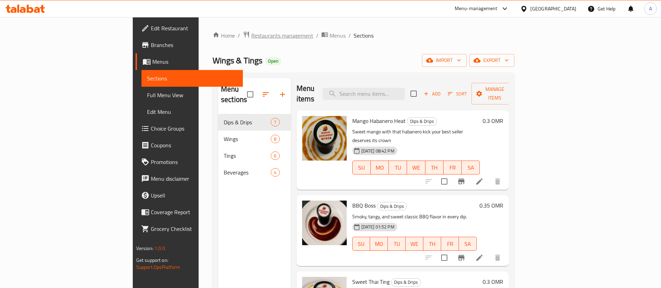
click at [251, 34] on span "Restaurants management" at bounding box center [282, 35] width 62 height 8
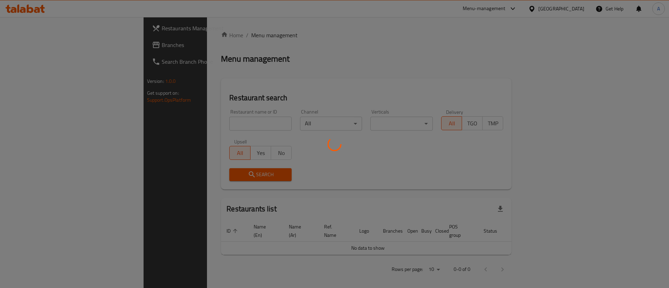
click at [199, 121] on div at bounding box center [334, 144] width 669 height 288
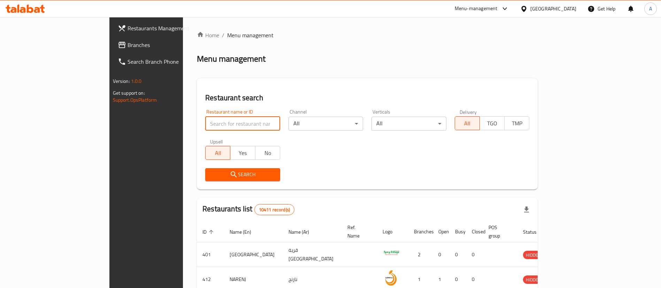
click at [205, 126] on input "search" at bounding box center [242, 124] width 75 height 14
type input "chuchat"
click button "Search" at bounding box center [242, 174] width 75 height 13
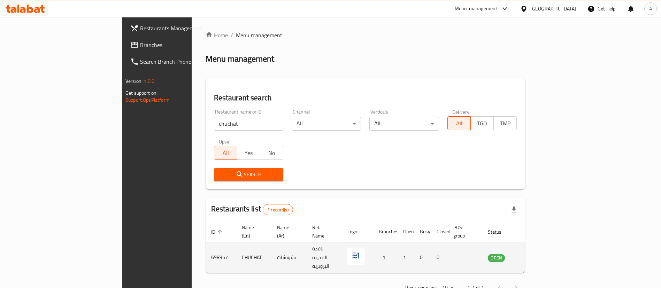
click at [543, 244] on td "enhanced table" at bounding box center [531, 257] width 24 height 31
click at [533, 254] on icon "enhanced table" at bounding box center [528, 258] width 8 height 8
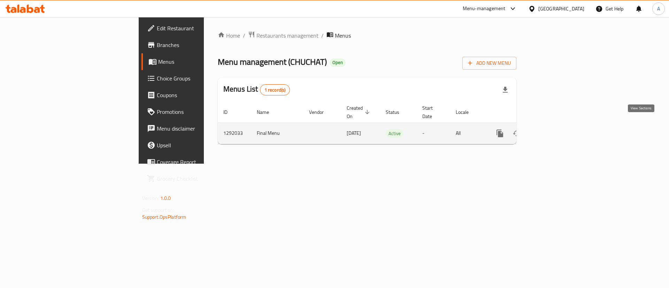
click at [554, 129] on icon "enhanced table" at bounding box center [550, 133] width 8 height 8
